Goal: Navigation & Orientation: Find specific page/section

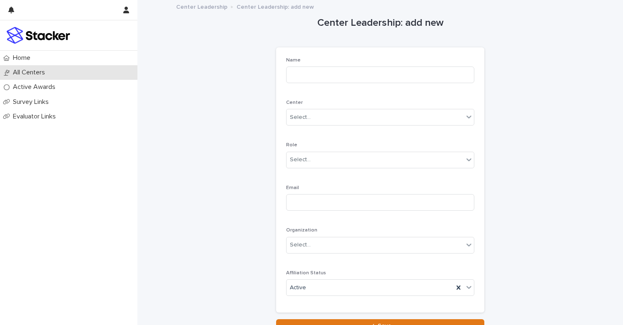
click at [32, 75] on p "All Centers" at bounding box center [31, 73] width 42 height 8
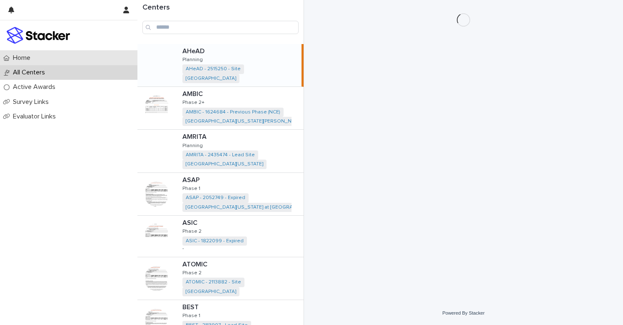
click at [25, 58] on p "Home" at bounding box center [23, 58] width 27 height 8
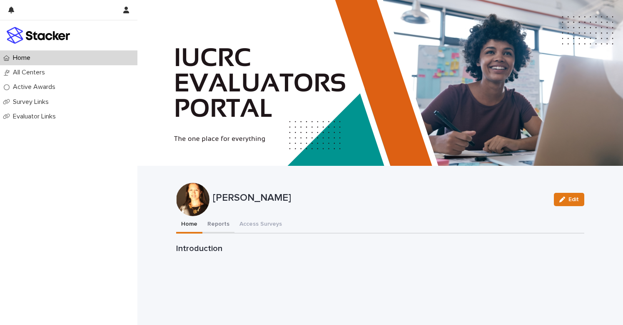
click at [223, 224] on button "Reports" at bounding box center [218, 224] width 32 height 17
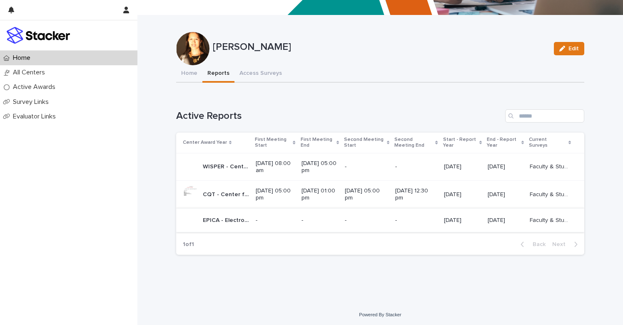
scroll to position [151, 0]
click at [215, 192] on p "CQT - Center for Quantum Technologies - Phase 1" at bounding box center [227, 194] width 48 height 9
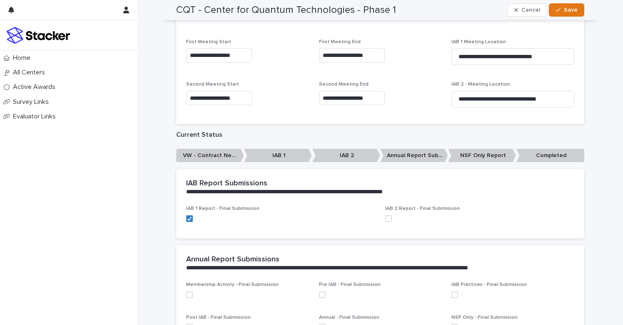
scroll to position [199, 0]
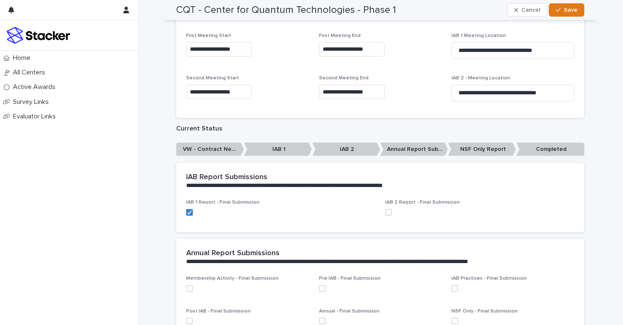
click at [341, 146] on p "IAB 2" at bounding box center [346, 150] width 68 height 14
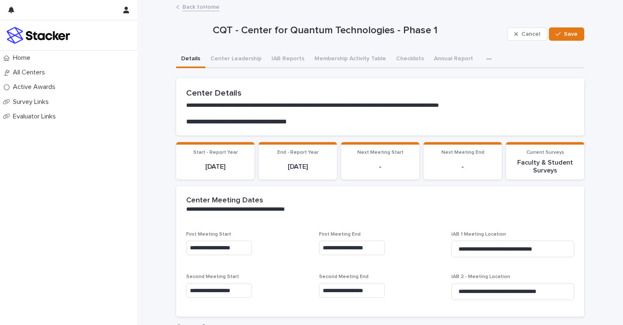
scroll to position [0, 0]
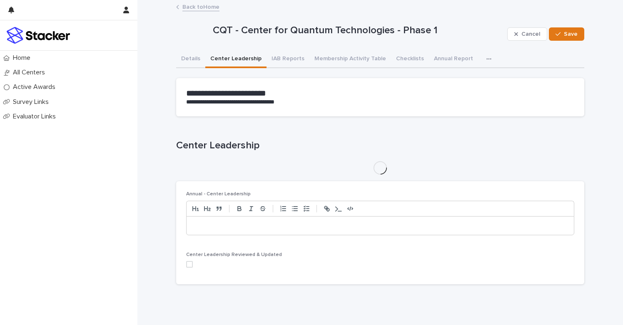
click at [228, 58] on button "Center Leadership" at bounding box center [235, 59] width 61 height 17
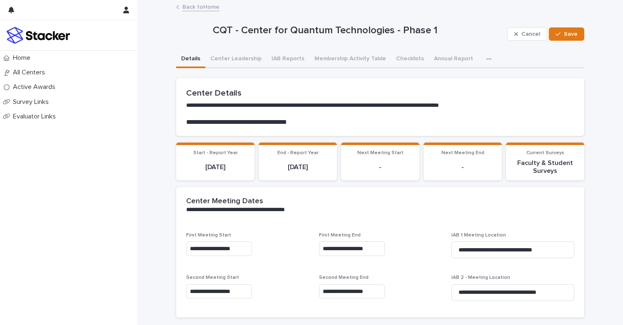
click at [188, 58] on button "Details" at bounding box center [190, 59] width 29 height 17
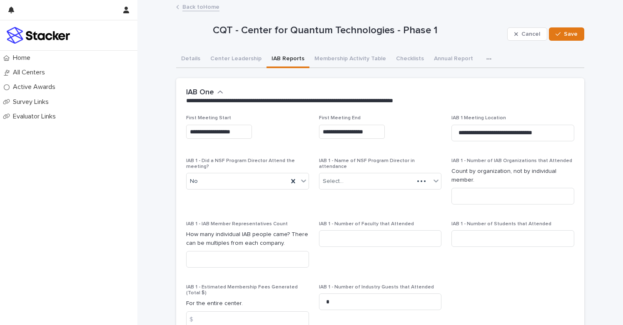
click at [288, 58] on button "IAB Reports" at bounding box center [287, 59] width 43 height 17
click at [219, 91] on icon "button" at bounding box center [220, 92] width 5 height 3
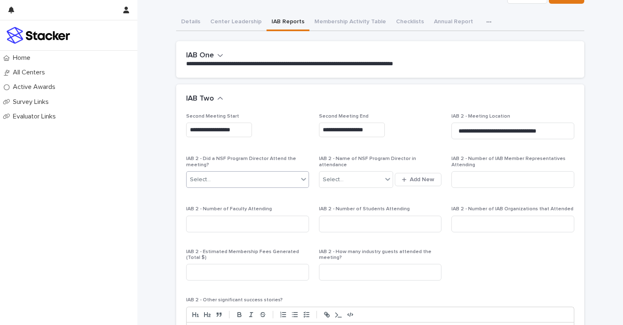
scroll to position [40, 0]
